Goal: Transaction & Acquisition: Purchase product/service

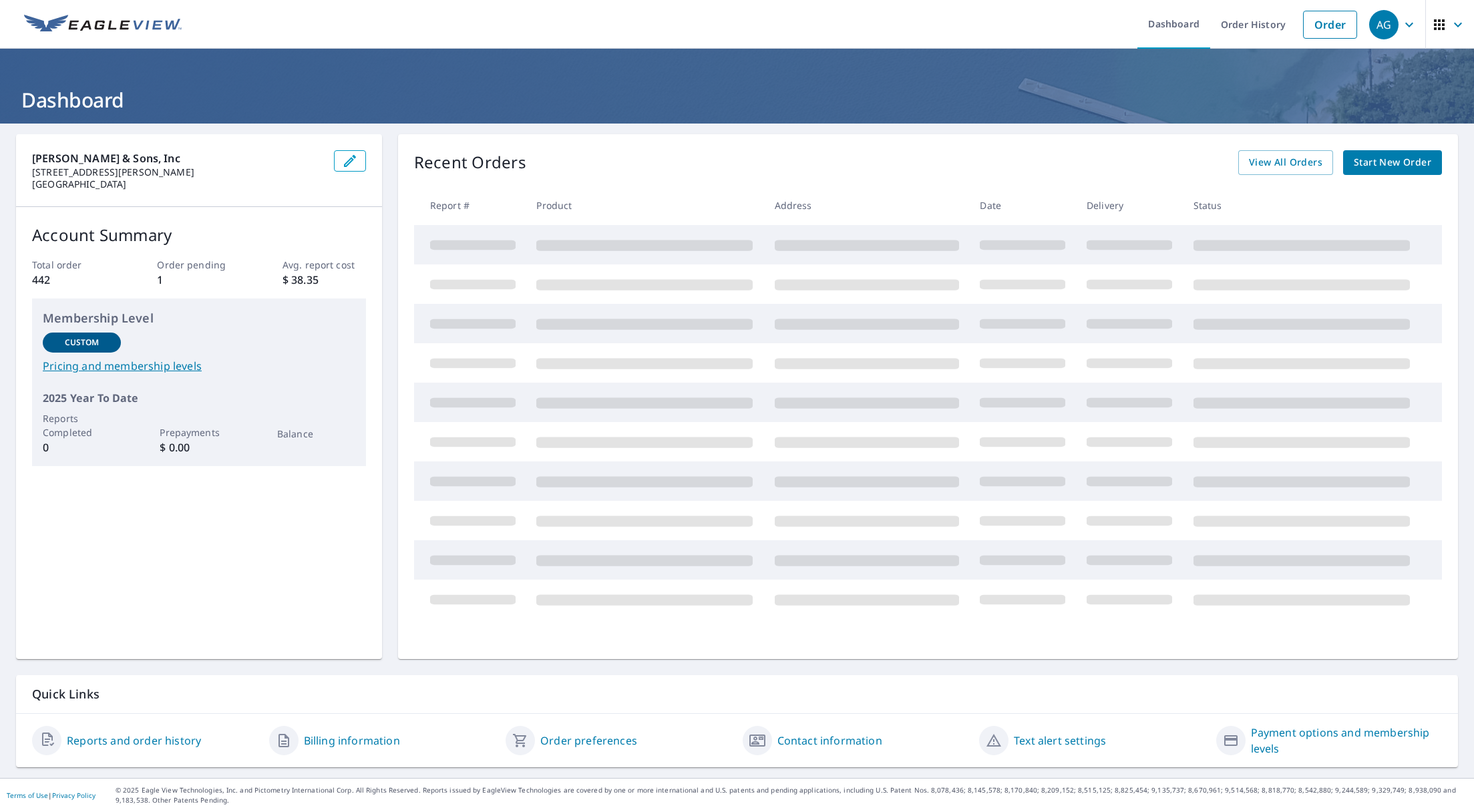
click at [566, 181] on div "Recent Orders View All Orders Start New Order Report # Product Address Date Del…" at bounding box center [928, 396] width 1060 height 525
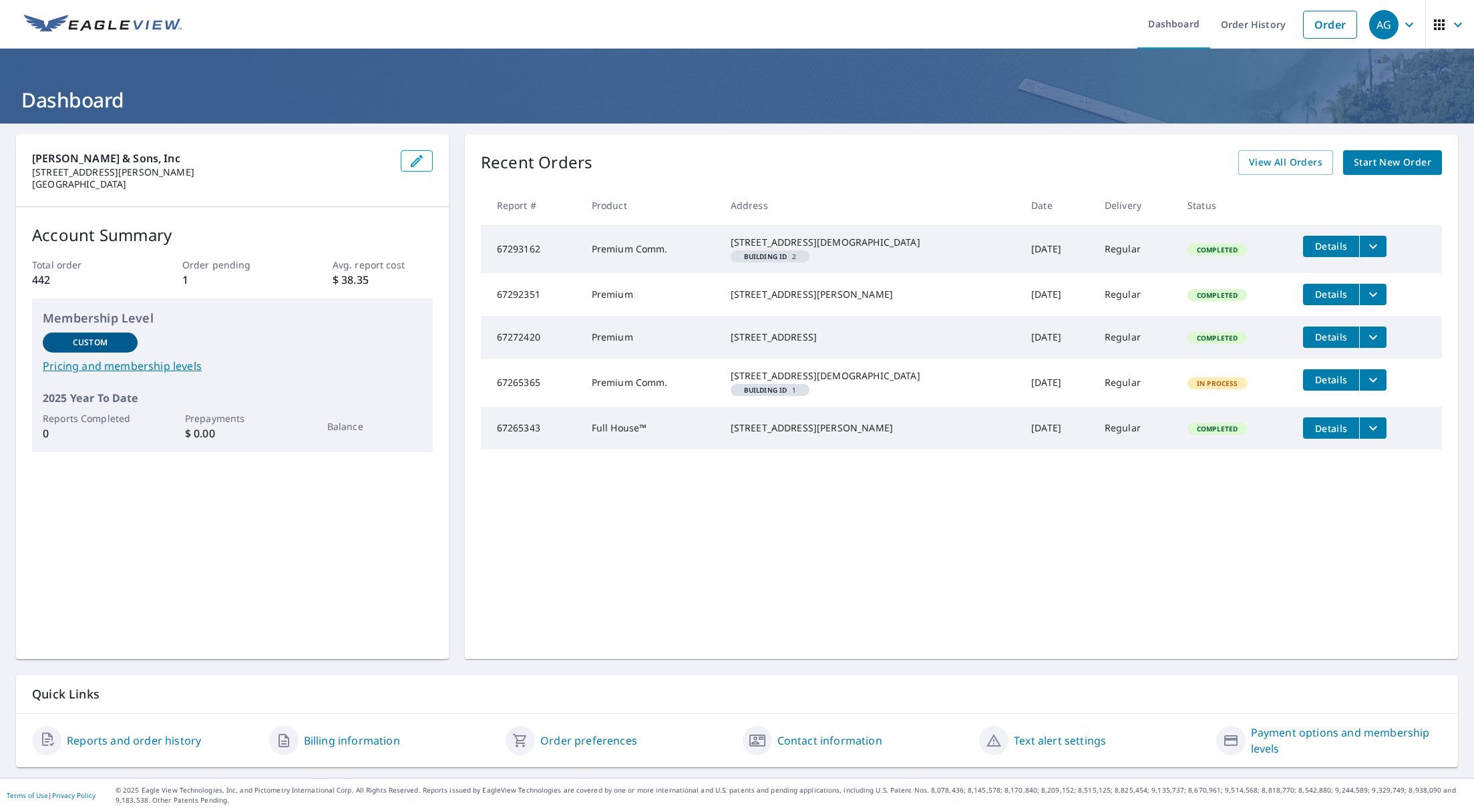
click at [1354, 163] on span "Start New Order" at bounding box center [1392, 163] width 77 height 17
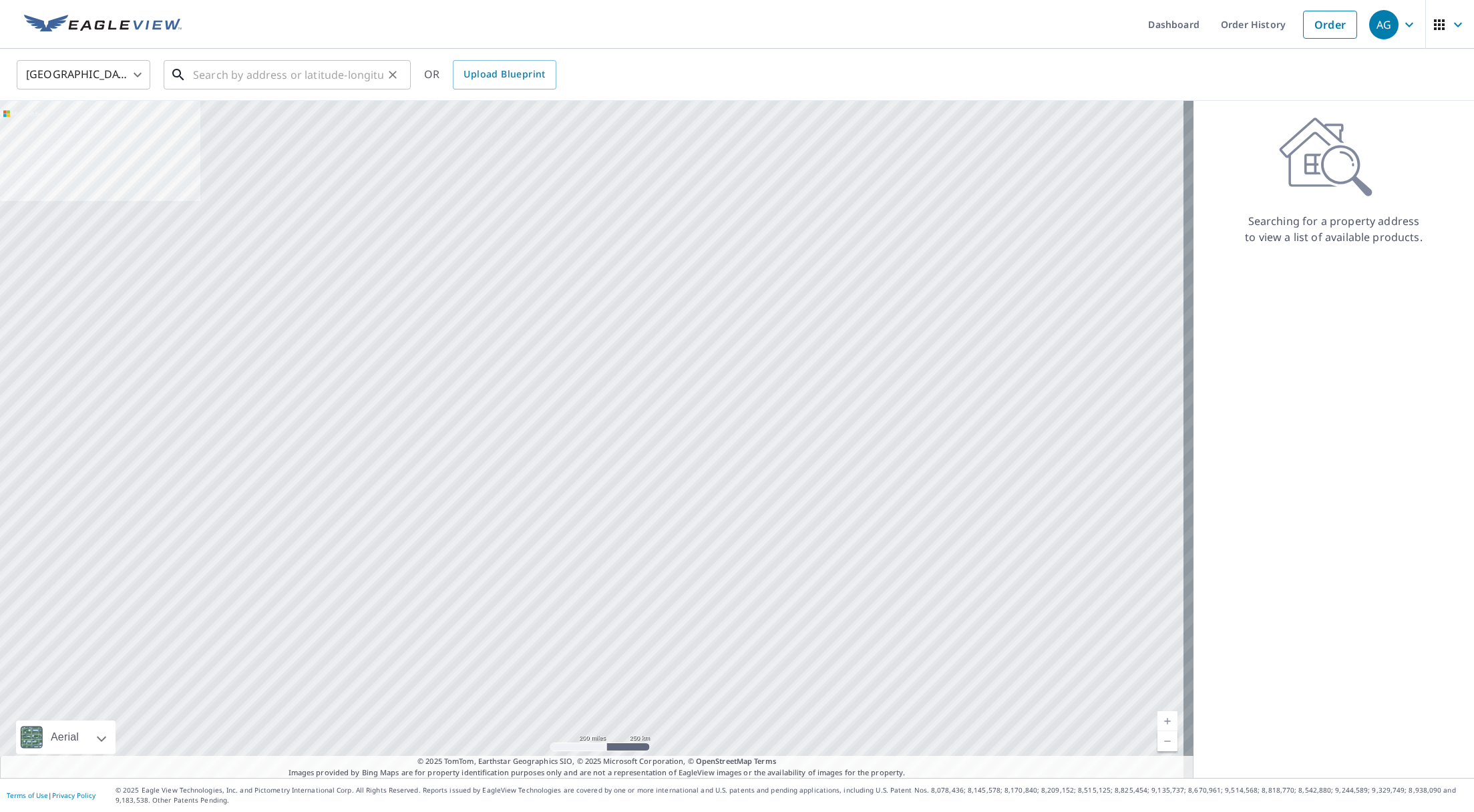
click at [272, 74] on input "text" at bounding box center [288, 74] width 190 height 38
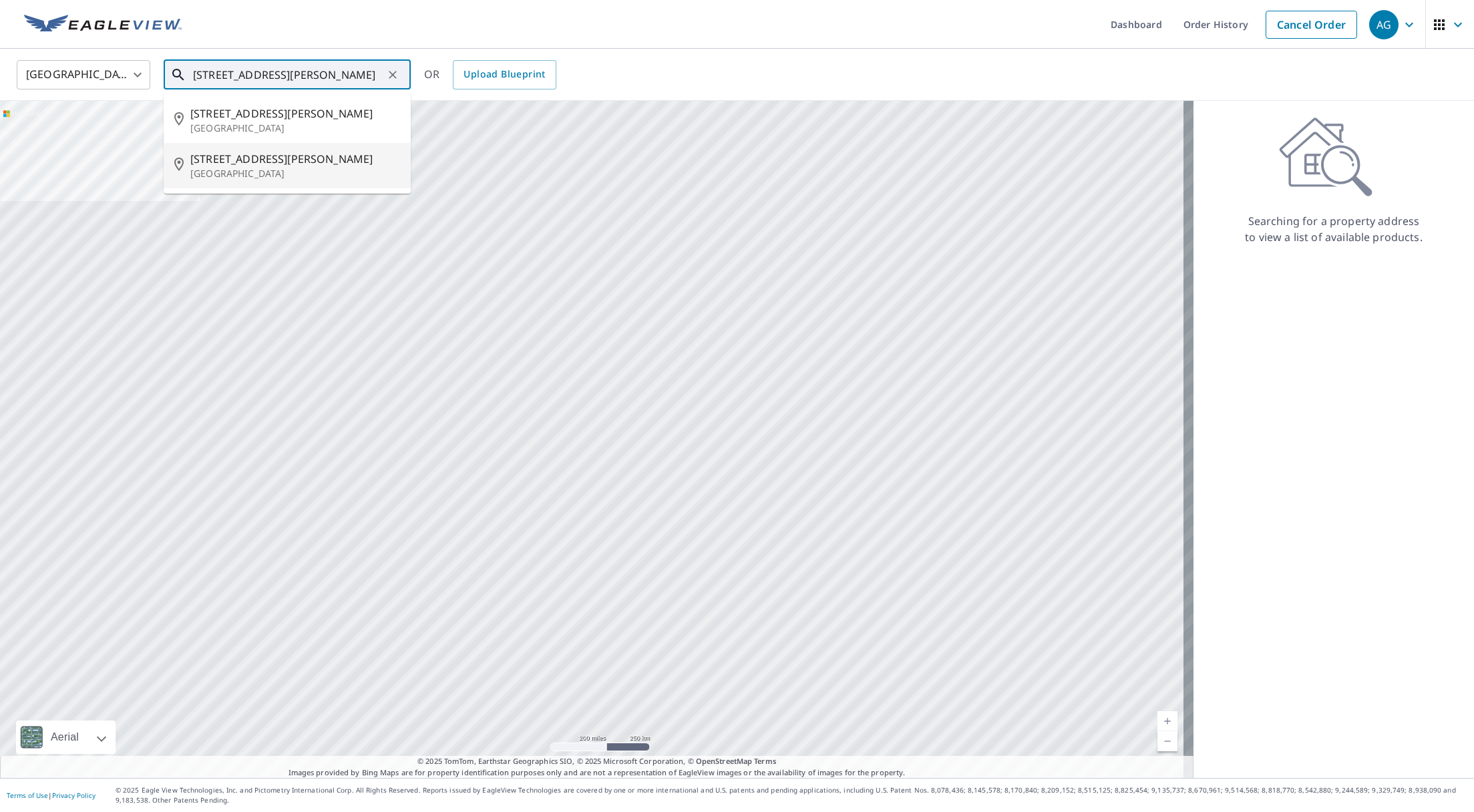
click at [262, 159] on span "[STREET_ADDRESS][PERSON_NAME]" at bounding box center [294, 159] width 209 height 16
type input "[STREET_ADDRESS][PERSON_NAME]"
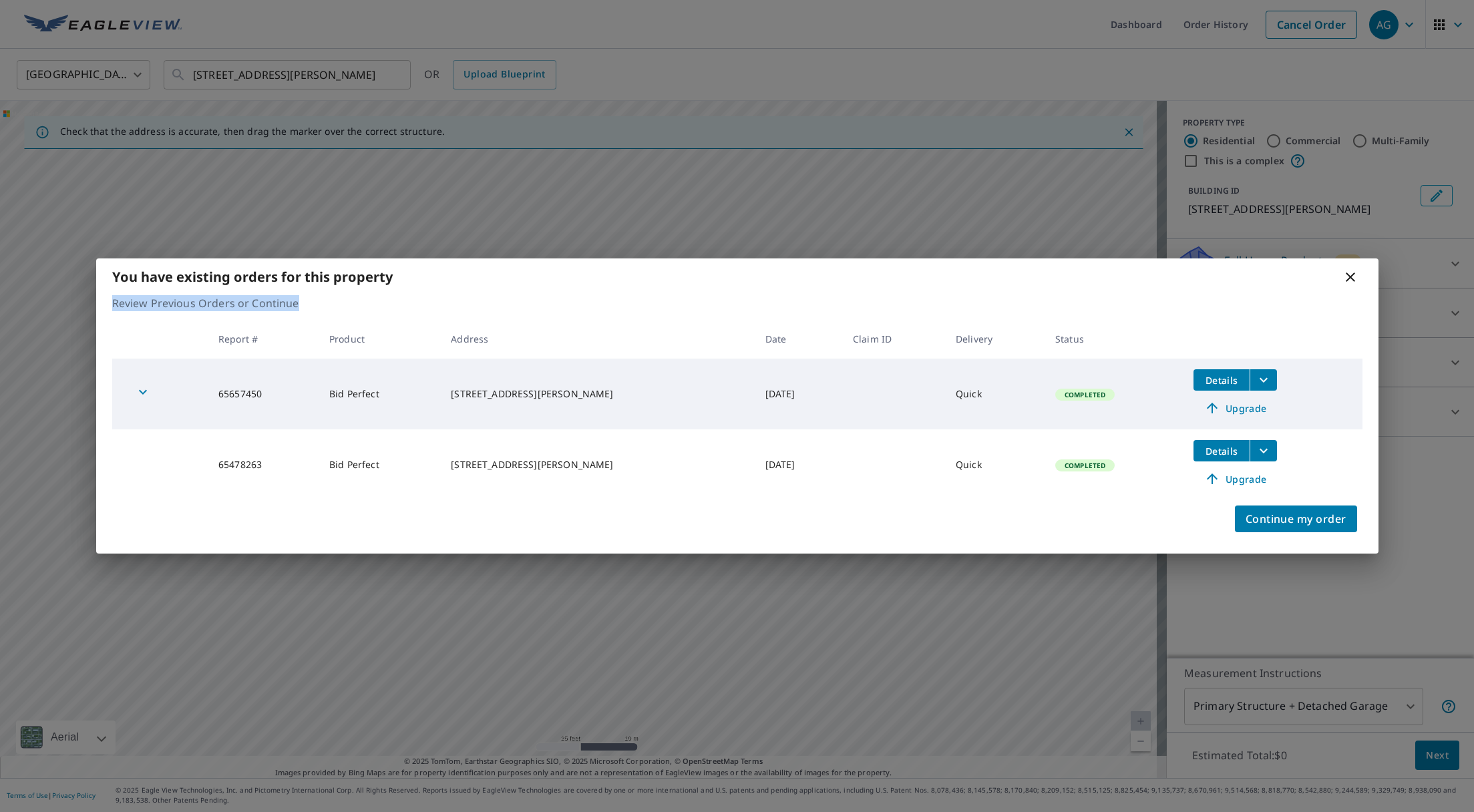
drag, startPoint x: 1067, startPoint y: 263, endPoint x: 885, endPoint y: 298, distance: 185.3
click at [885, 298] on div "You have existing orders for this property Review Previous Orders or Continue R…" at bounding box center [737, 406] width 1282 height 295
click at [9, 794] on div "You have existing orders for this property Review Previous Orders or Continue R…" at bounding box center [737, 406] width 1474 height 812
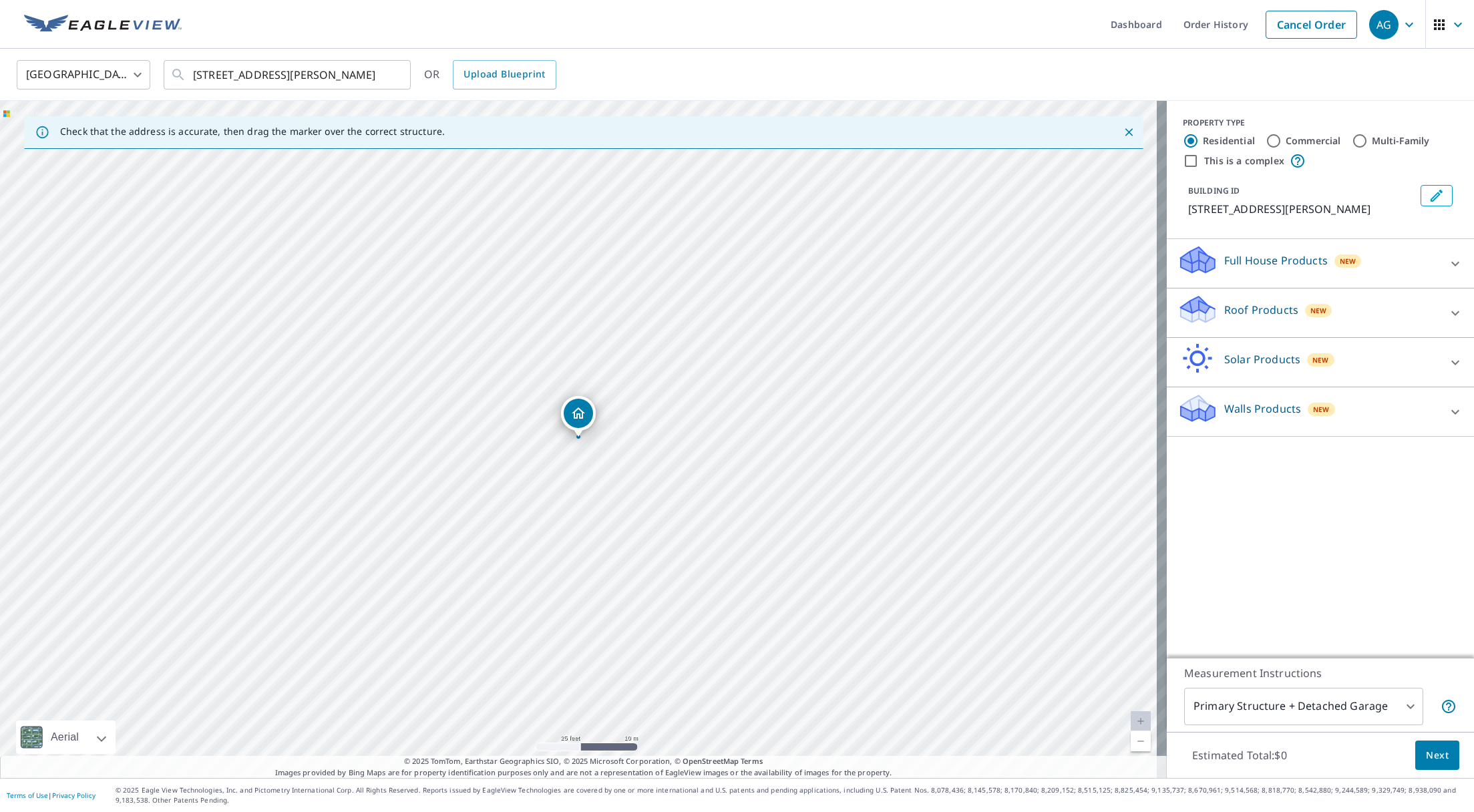
click at [1452, 314] on icon at bounding box center [1456, 313] width 8 height 5
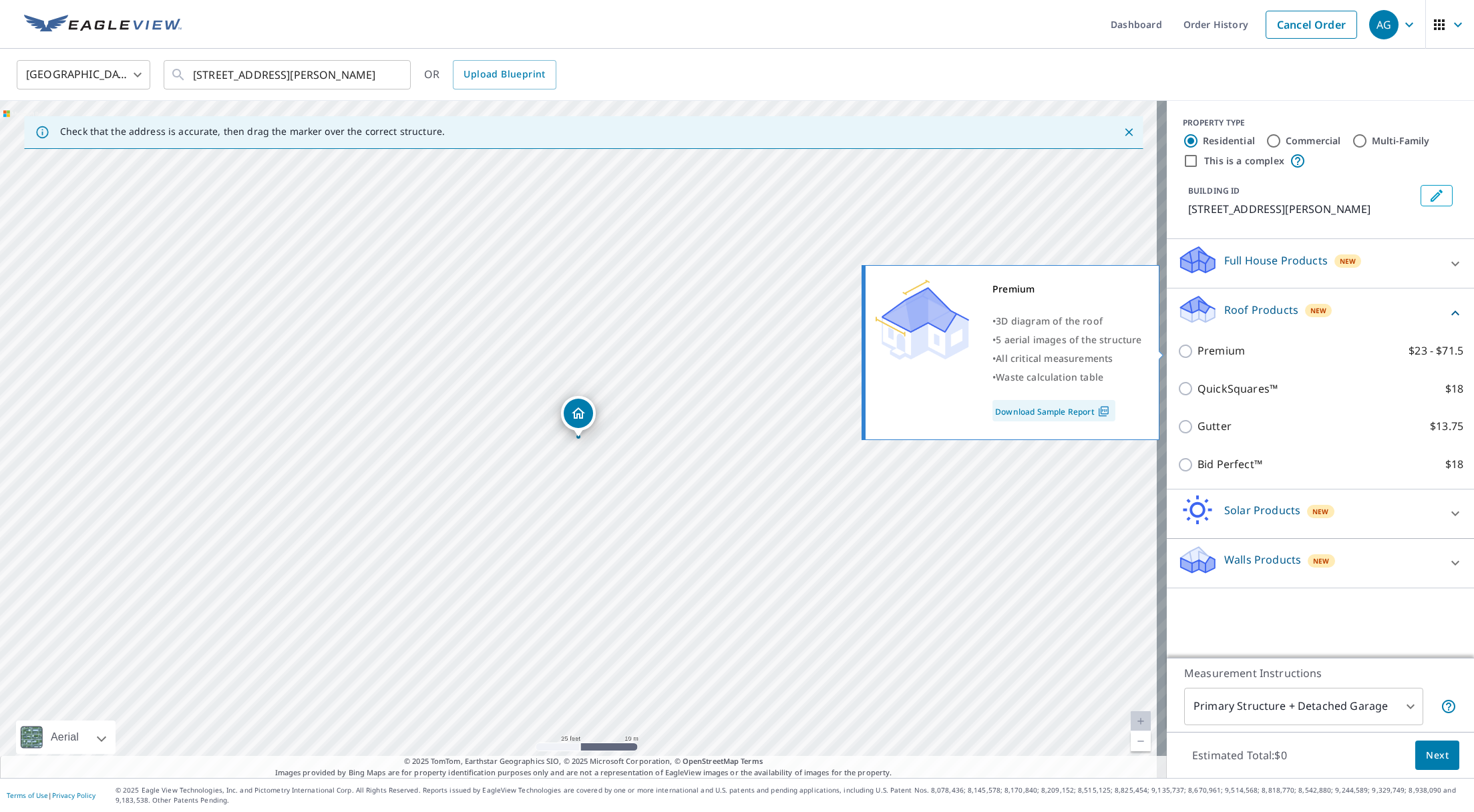
click at [1199, 347] on p "Premium" at bounding box center [1222, 351] width 48 height 17
click at [1198, 347] on input "Premium $23 - $71.5" at bounding box center [1188, 351] width 20 height 16
checkbox input "true"
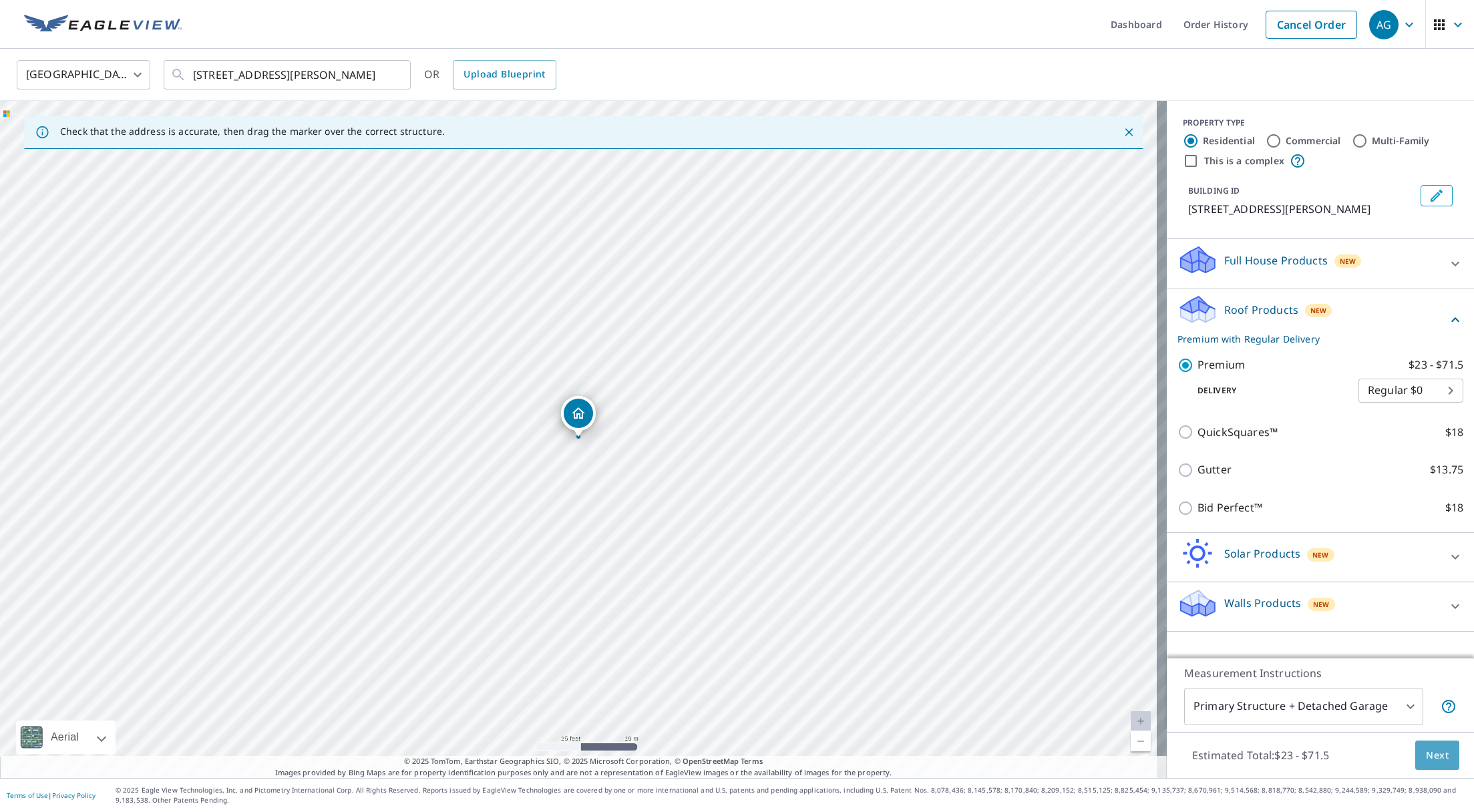
click at [1431, 757] on span "Next" at bounding box center [1438, 756] width 23 height 17
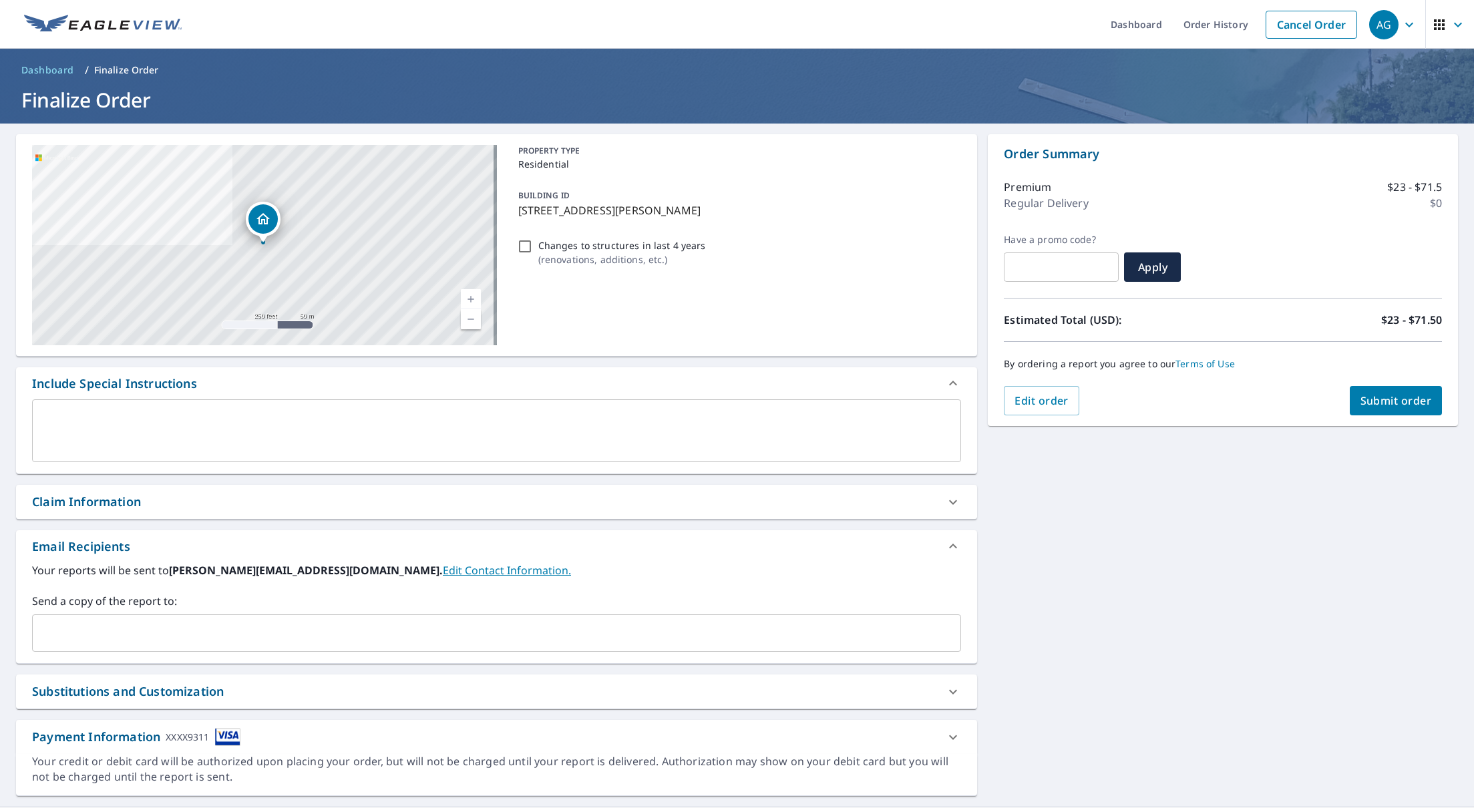
click at [143, 635] on input "text" at bounding box center [487, 633] width 897 height 25
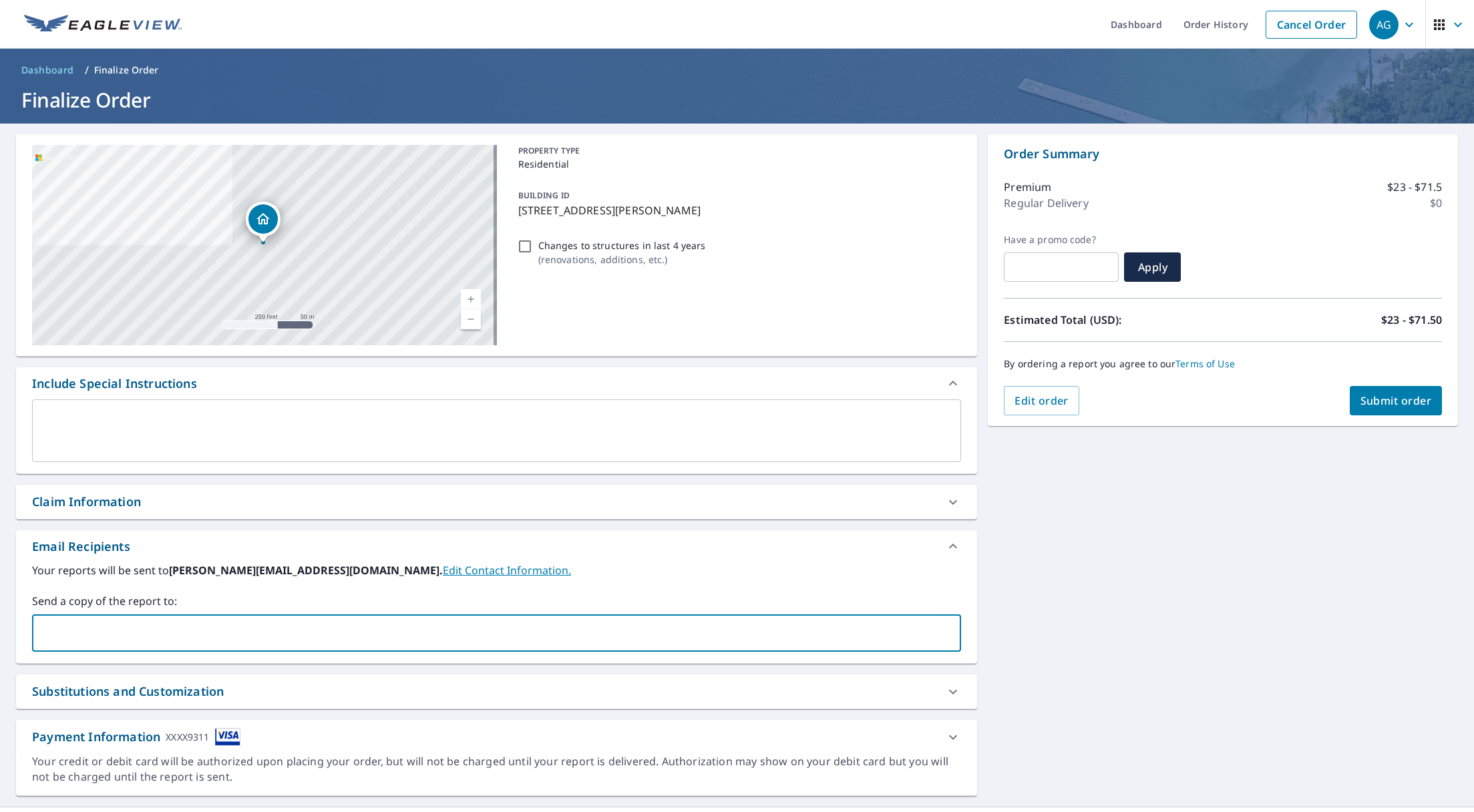
type input "[PERSON_NAME][EMAIL_ADDRESS][DOMAIN_NAME]"
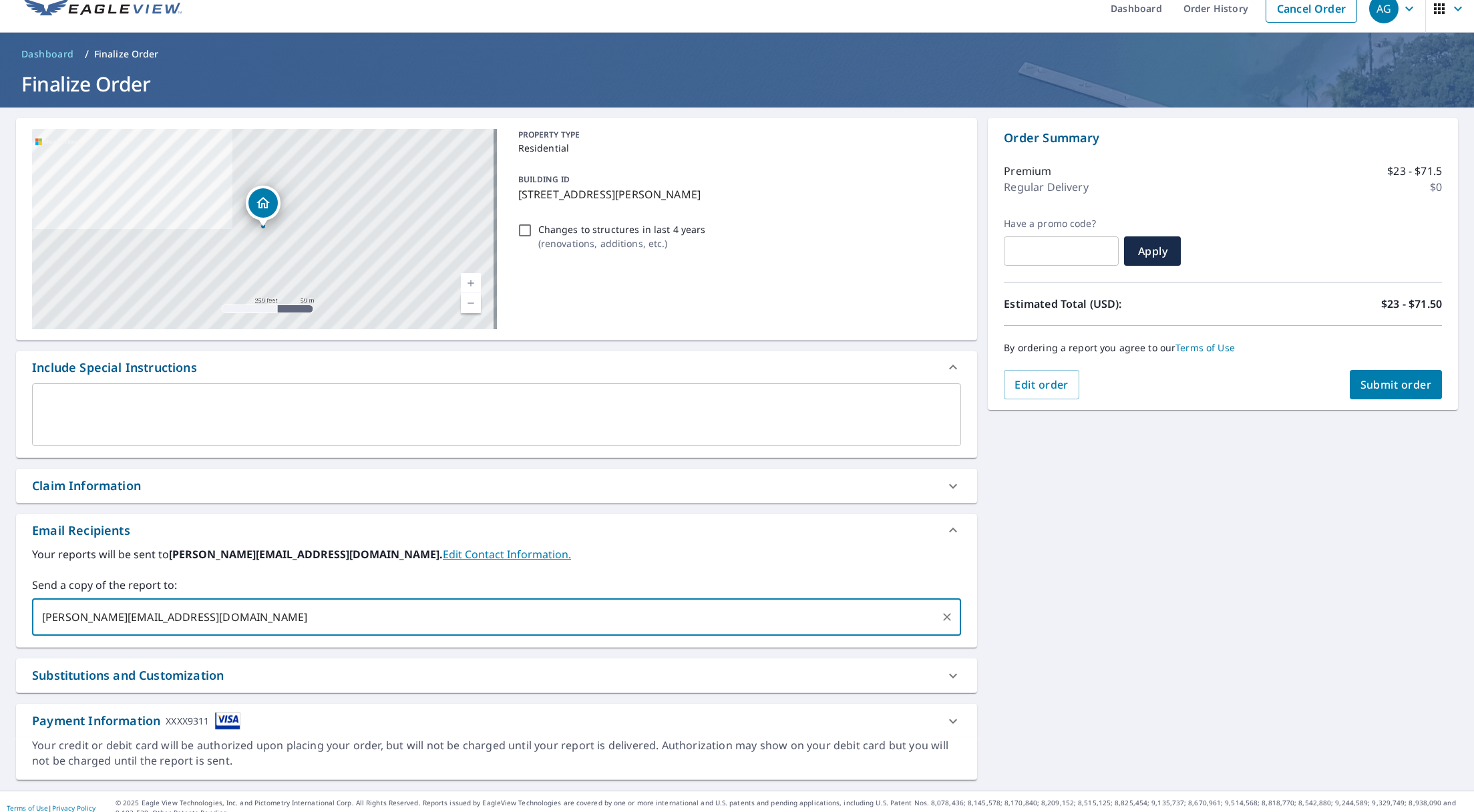
scroll to position [28, 0]
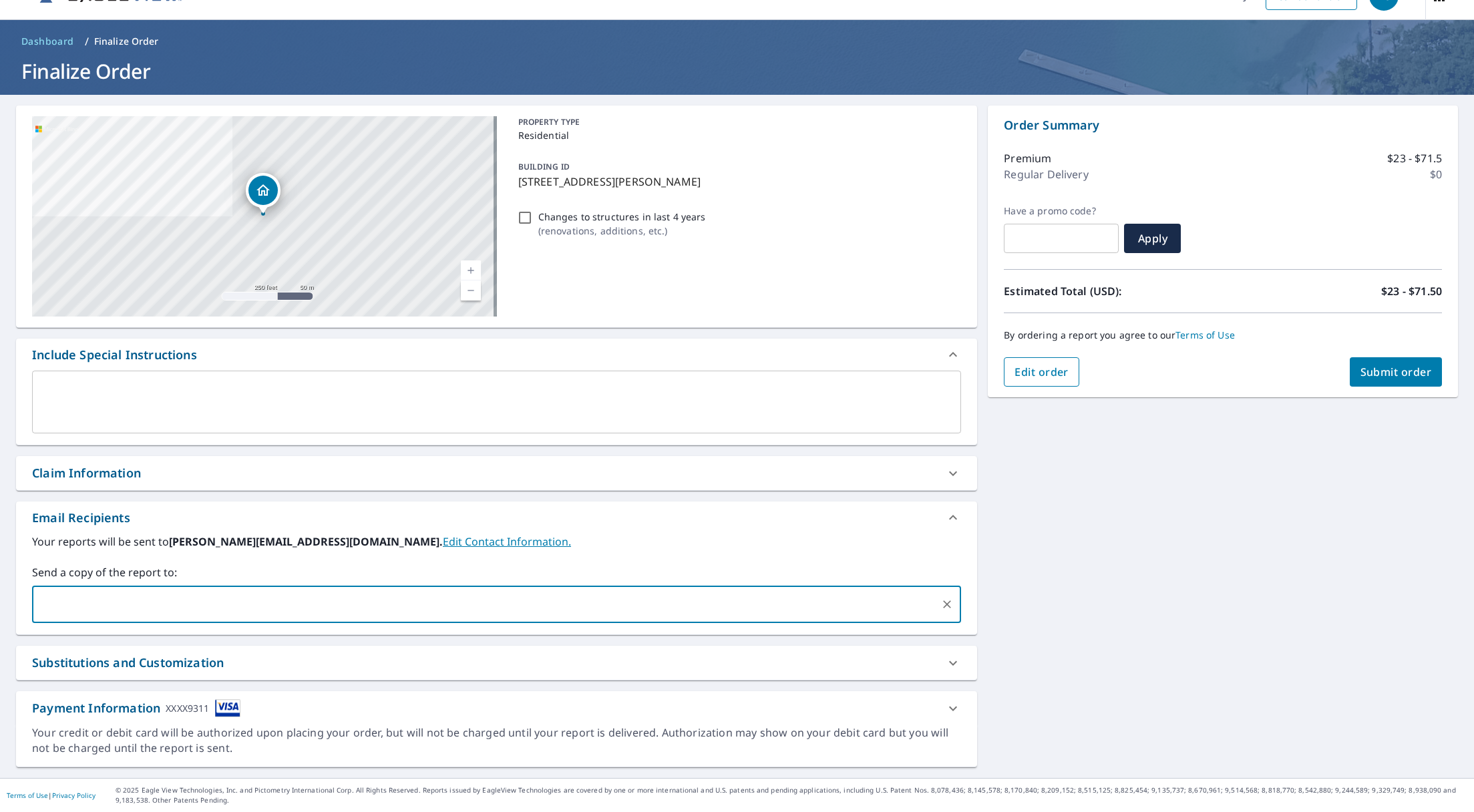
click at [1011, 380] on button "Edit order" at bounding box center [1041, 372] width 75 height 29
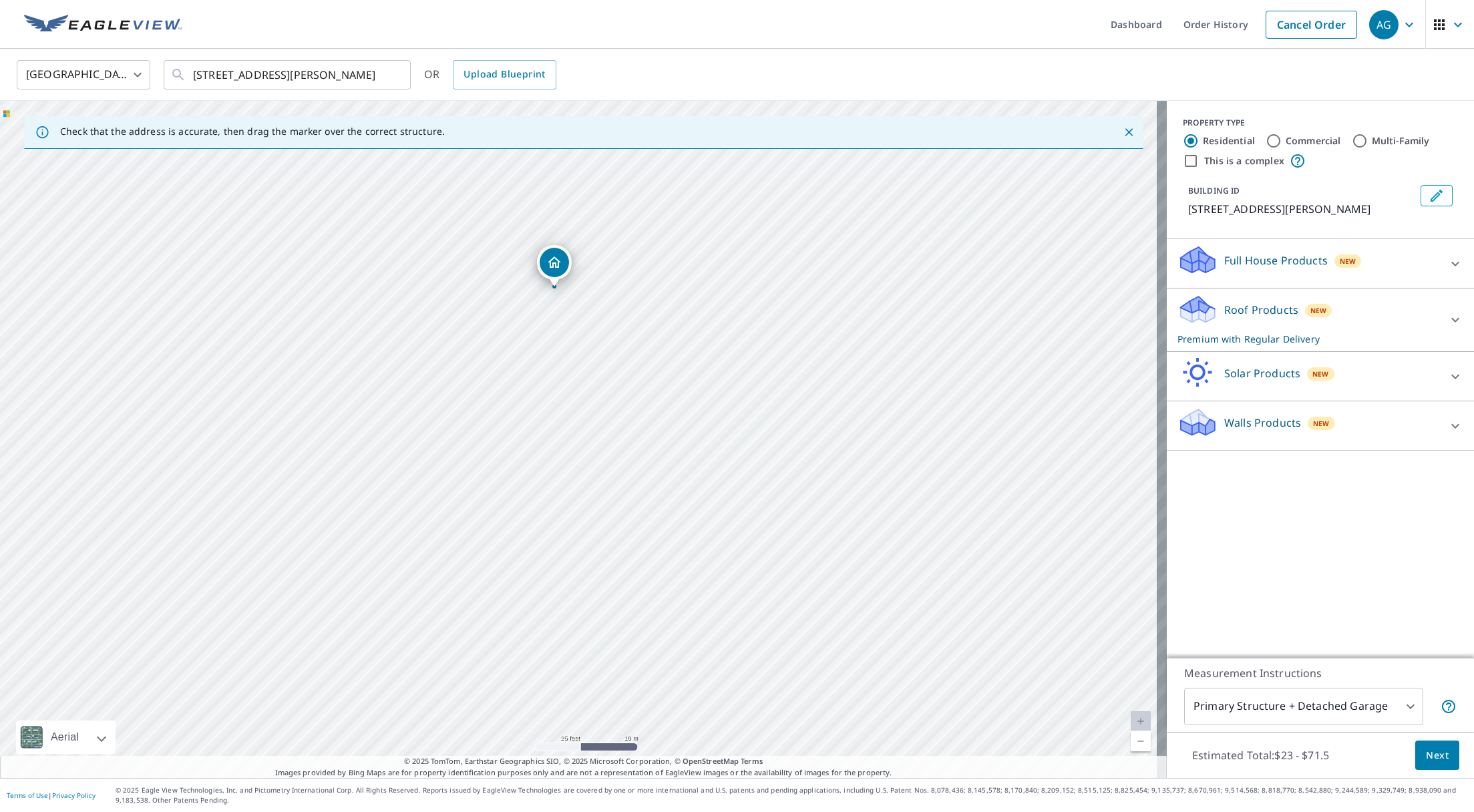
drag, startPoint x: 837, startPoint y: 383, endPoint x: 439, endPoint y: 590, distance: 448.6
click at [436, 587] on div "[STREET_ADDRESS][PERSON_NAME]" at bounding box center [584, 439] width 1167 height 677
drag, startPoint x: 621, startPoint y: 401, endPoint x: 601, endPoint y: 561, distance: 161.2
click at [590, 572] on div "[STREET_ADDRESS][PERSON_NAME]" at bounding box center [584, 439] width 1167 height 677
click at [1281, 25] on link "Cancel Order" at bounding box center [1311, 25] width 91 height 28
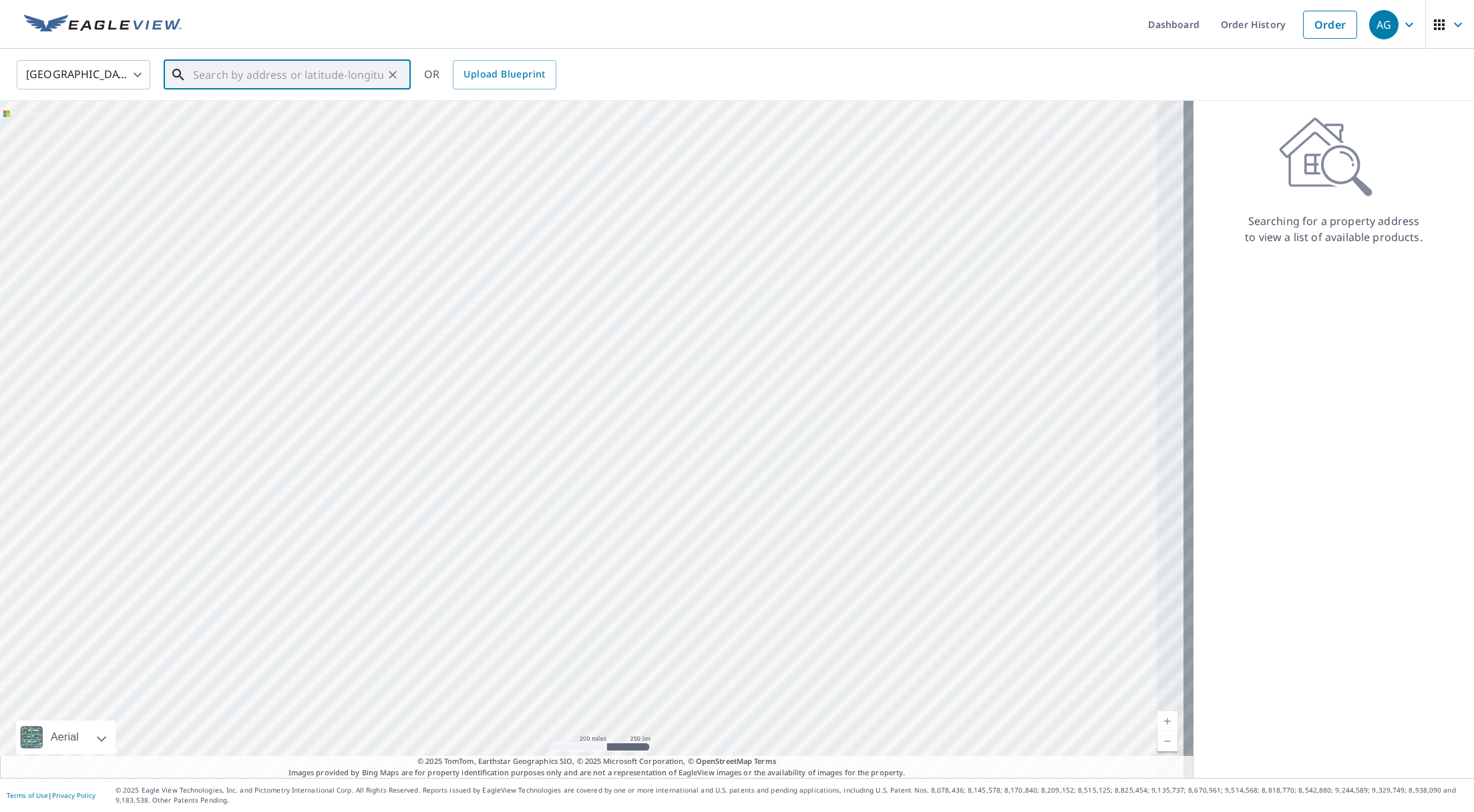
click at [242, 77] on input "text" at bounding box center [288, 74] width 190 height 38
click at [250, 159] on span "[STREET_ADDRESS][PERSON_NAME]" at bounding box center [294, 159] width 209 height 16
type input "[STREET_ADDRESS][PERSON_NAME]"
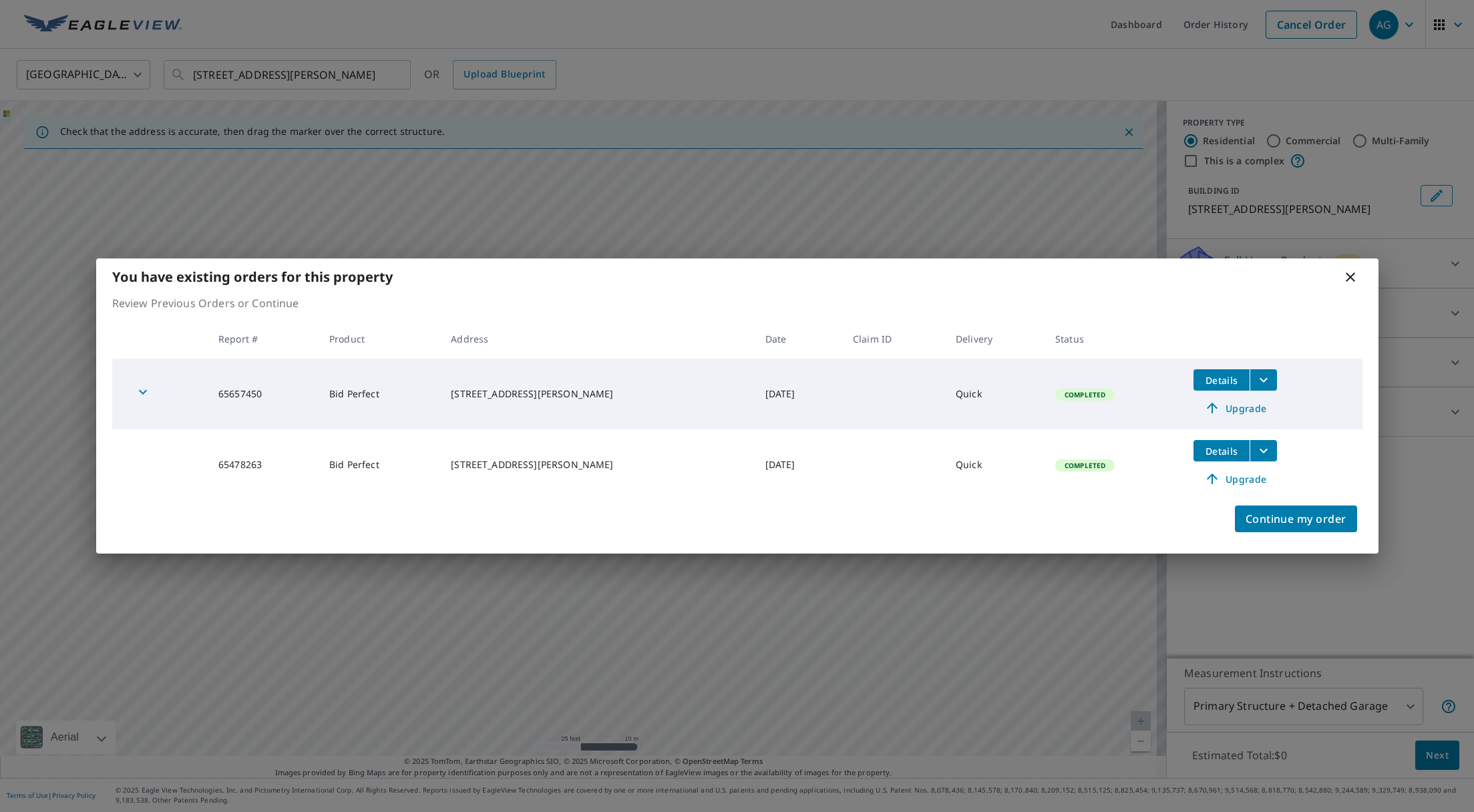
click at [1220, 407] on span "Upgrade" at bounding box center [1235, 408] width 67 height 16
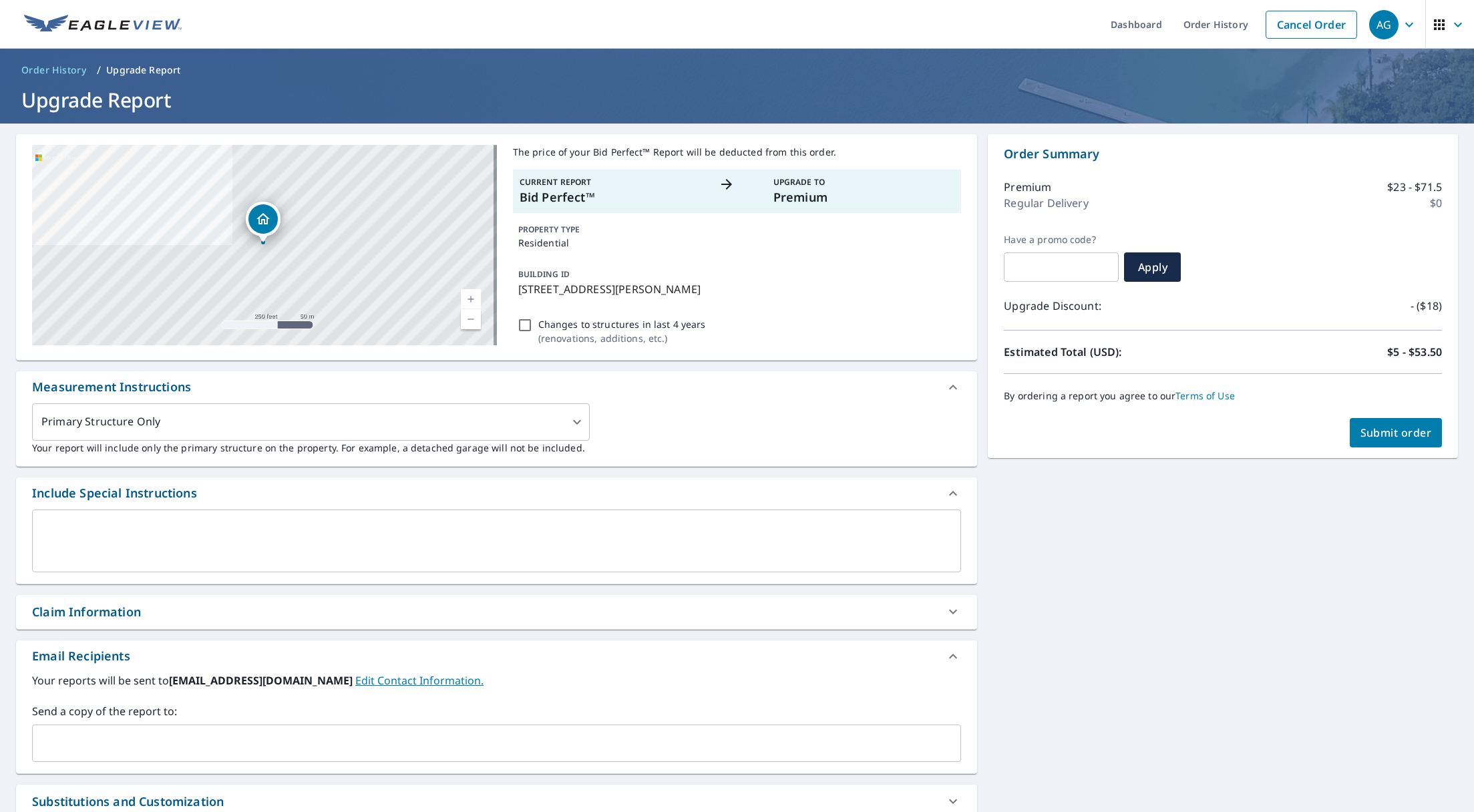
click at [173, 752] on input "text" at bounding box center [487, 743] width 897 height 25
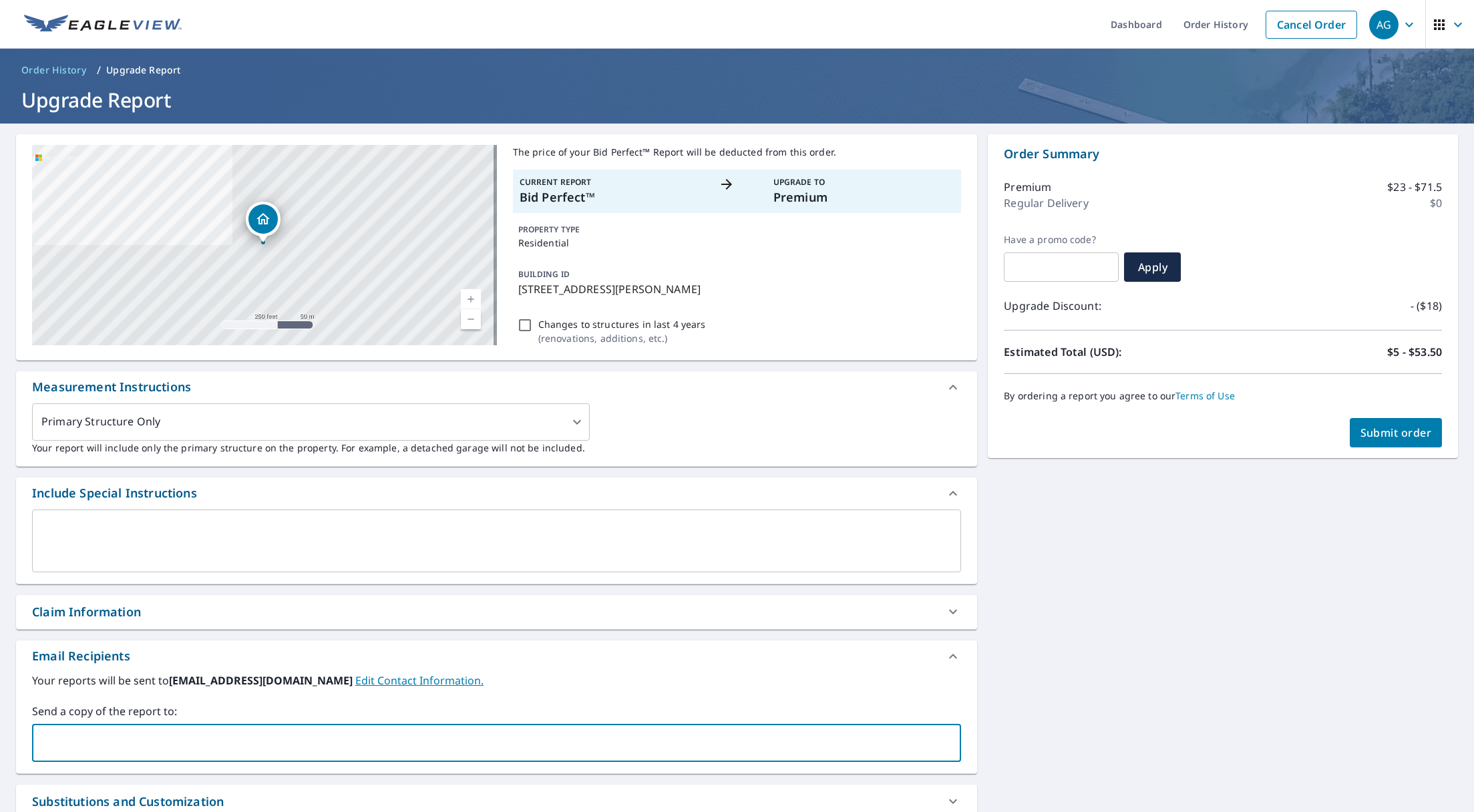
type input "[PERSON_NAME][EMAIL_ADDRESS][DOMAIN_NAME]"
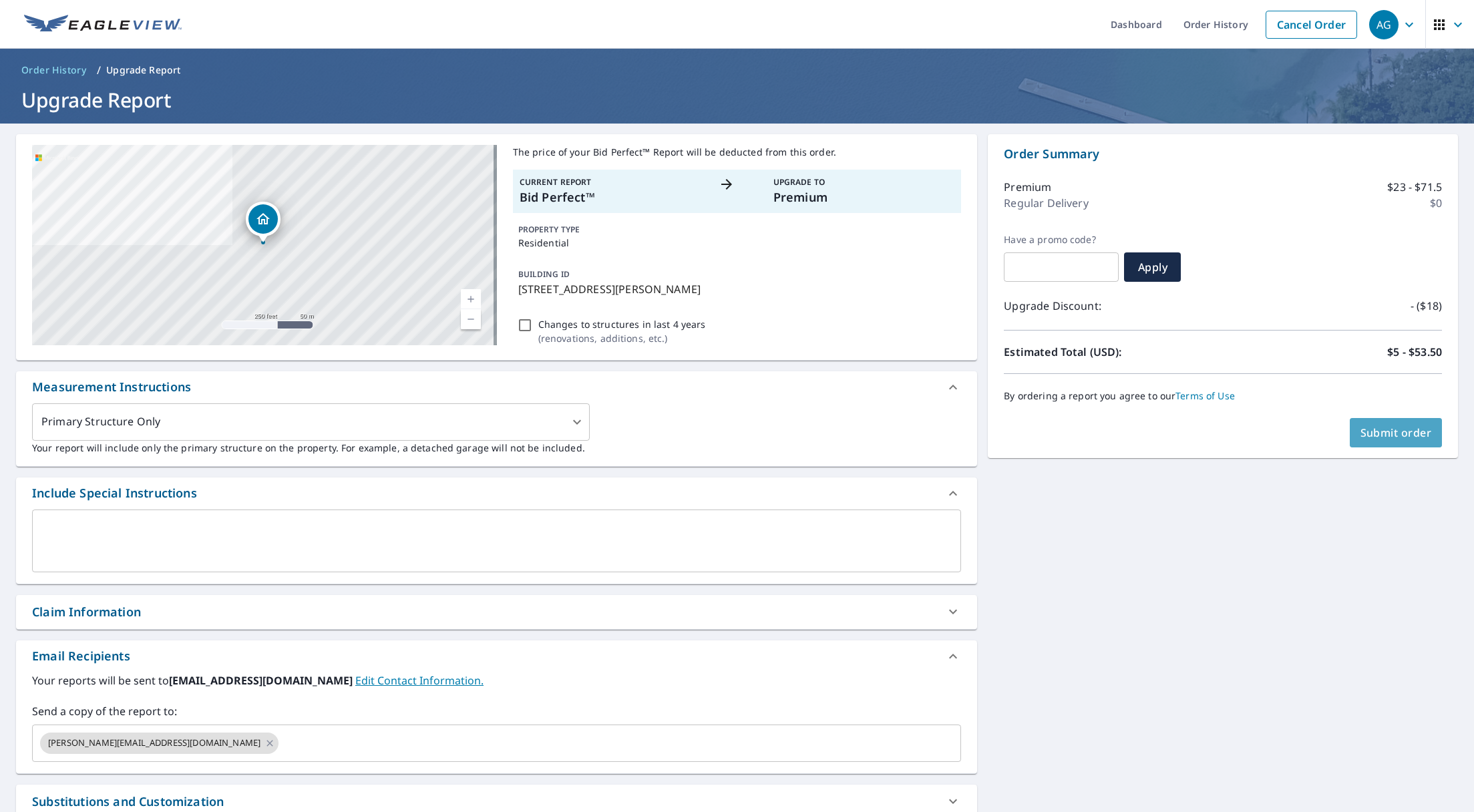
click at [1384, 442] on button "Submit order" at bounding box center [1396, 432] width 93 height 29
